Goal: Check status: Check status

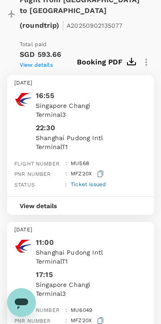
scroll to position [191, 0]
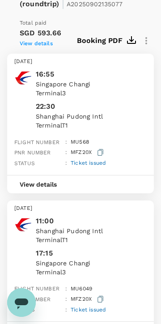
click at [83, 193] on div "View details" at bounding box center [80, 184] width 147 height 18
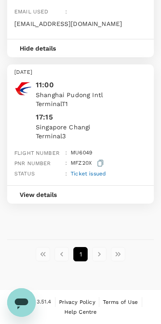
scroll to position [592, 0]
click at [114, 190] on div "View details" at bounding box center [80, 194] width 147 height 18
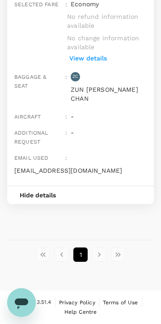
scroll to position [753, 0]
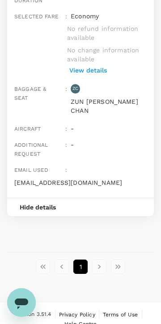
click at [96, 75] on p "View details" at bounding box center [88, 70] width 38 height 9
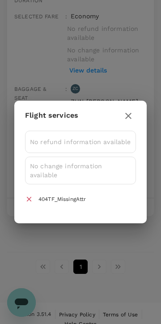
click at [135, 109] on button "button" at bounding box center [128, 115] width 15 height 15
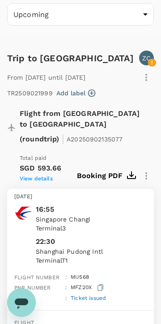
scroll to position [0, 0]
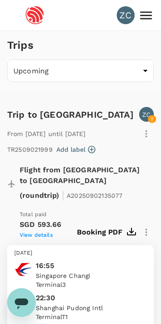
click at [151, 229] on icon "button" at bounding box center [146, 232] width 11 height 11
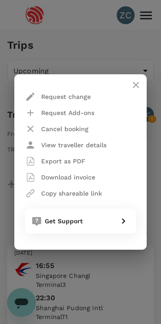
click at [135, 88] on icon "close" at bounding box center [136, 85] width 11 height 11
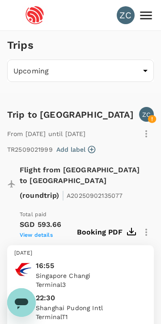
click at [149, 136] on icon "button" at bounding box center [146, 133] width 11 height 11
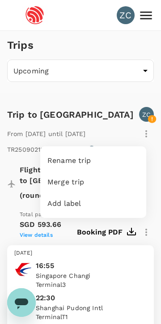
click at [144, 120] on div at bounding box center [80, 162] width 161 height 324
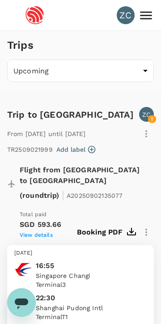
click at [150, 114] on p "ZC" at bounding box center [146, 114] width 9 height 9
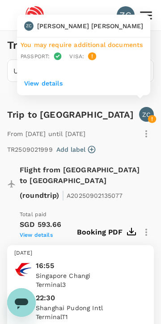
click at [153, 115] on div "ZC" at bounding box center [146, 114] width 15 height 15
click at [56, 85] on p "View details" at bounding box center [83, 83] width 119 height 9
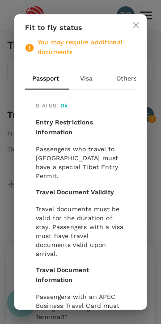
click at [93, 86] on button "Visa" at bounding box center [86, 78] width 40 height 21
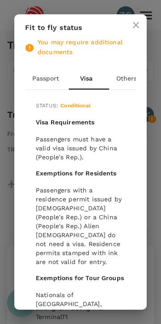
click at [130, 72] on button "Others" at bounding box center [126, 78] width 40 height 21
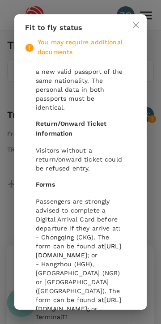
scroll to position [94, 0]
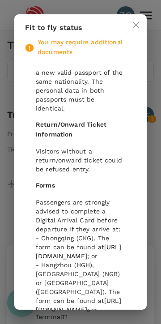
click at [153, 121] on div "Fit to fly status You may require additional documents Passport Visa Others Res…" at bounding box center [80, 162] width 161 height 324
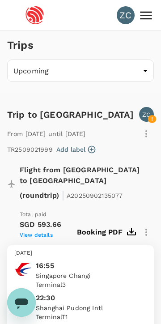
scroll to position [0, 0]
